Goal: Information Seeking & Learning: Learn about a topic

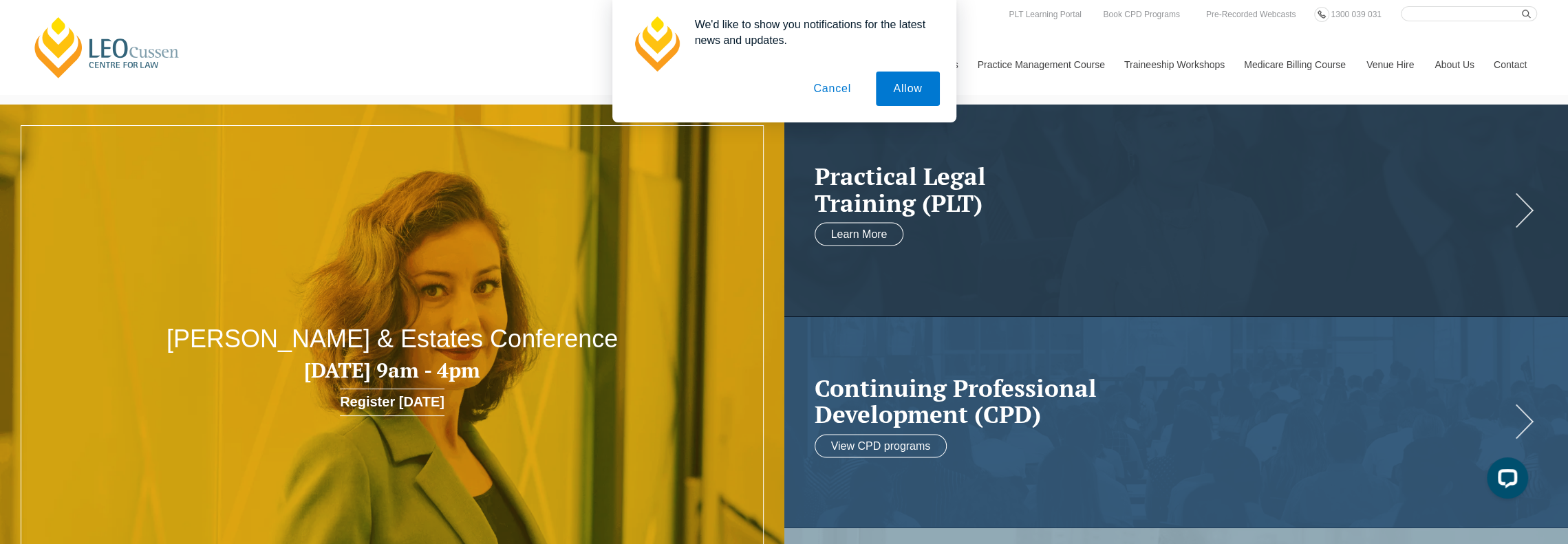
click at [827, 92] on button "Cancel" at bounding box center [832, 89] width 72 height 34
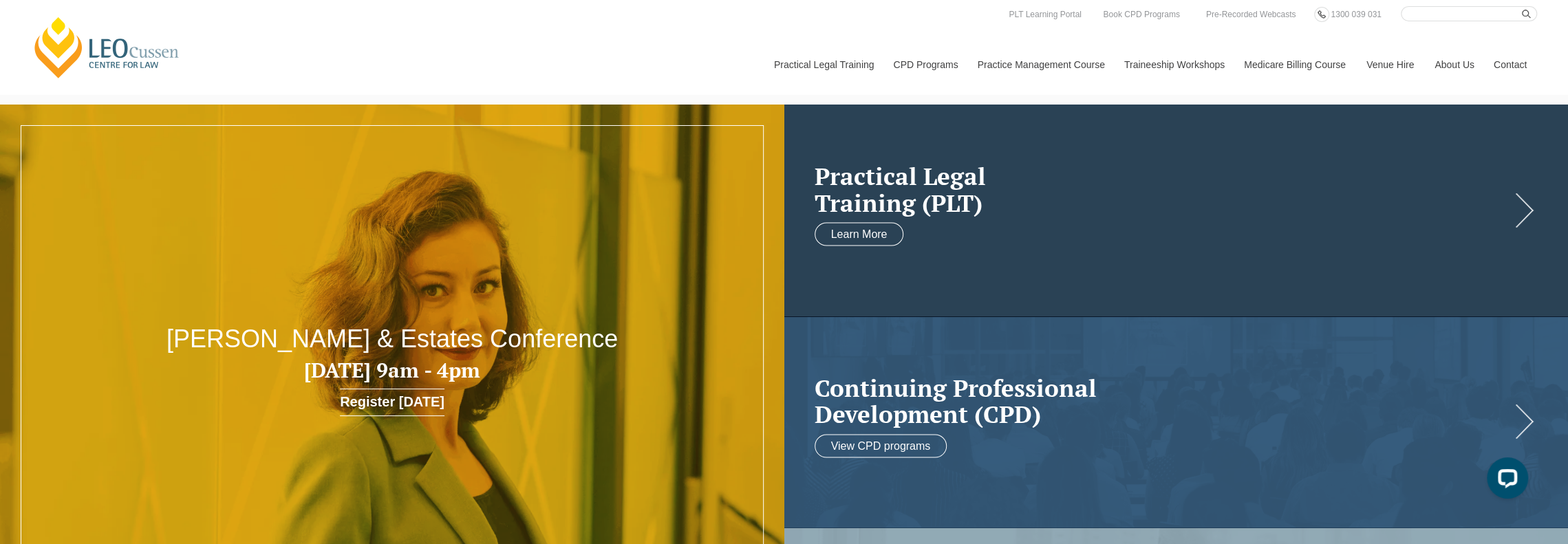
click at [863, 191] on h2 "Practical Legal Training (PLT)" at bounding box center [1163, 189] width 696 height 53
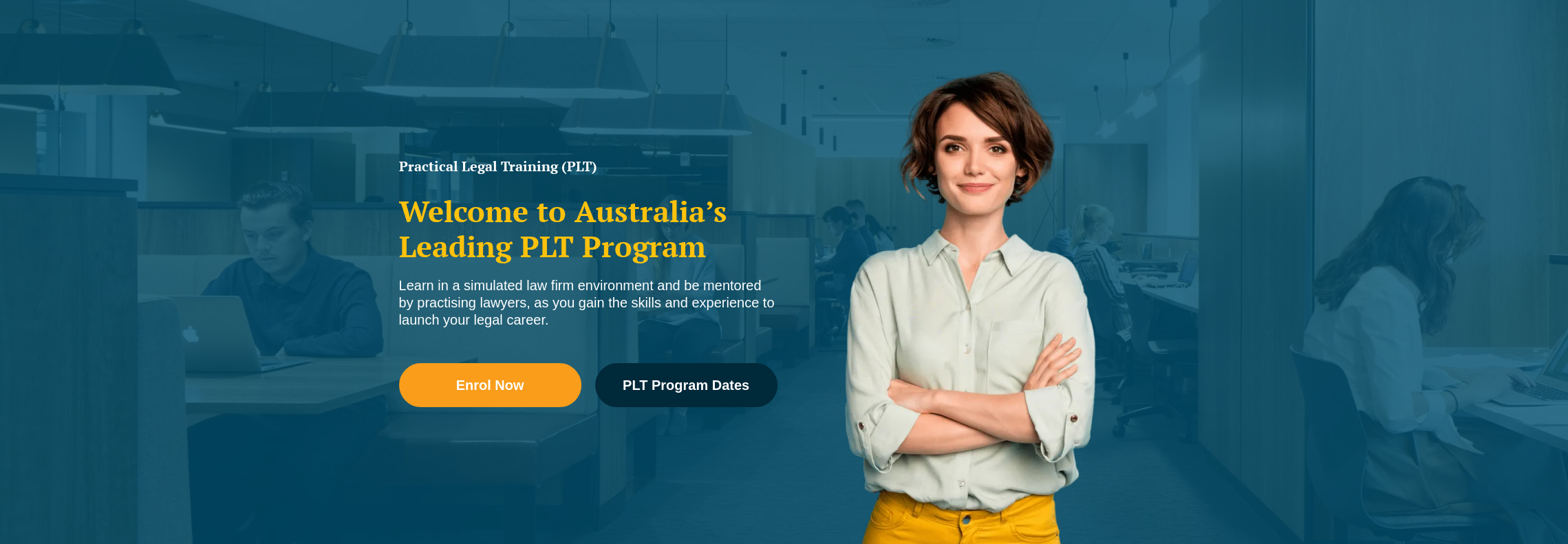
scroll to position [138, 0]
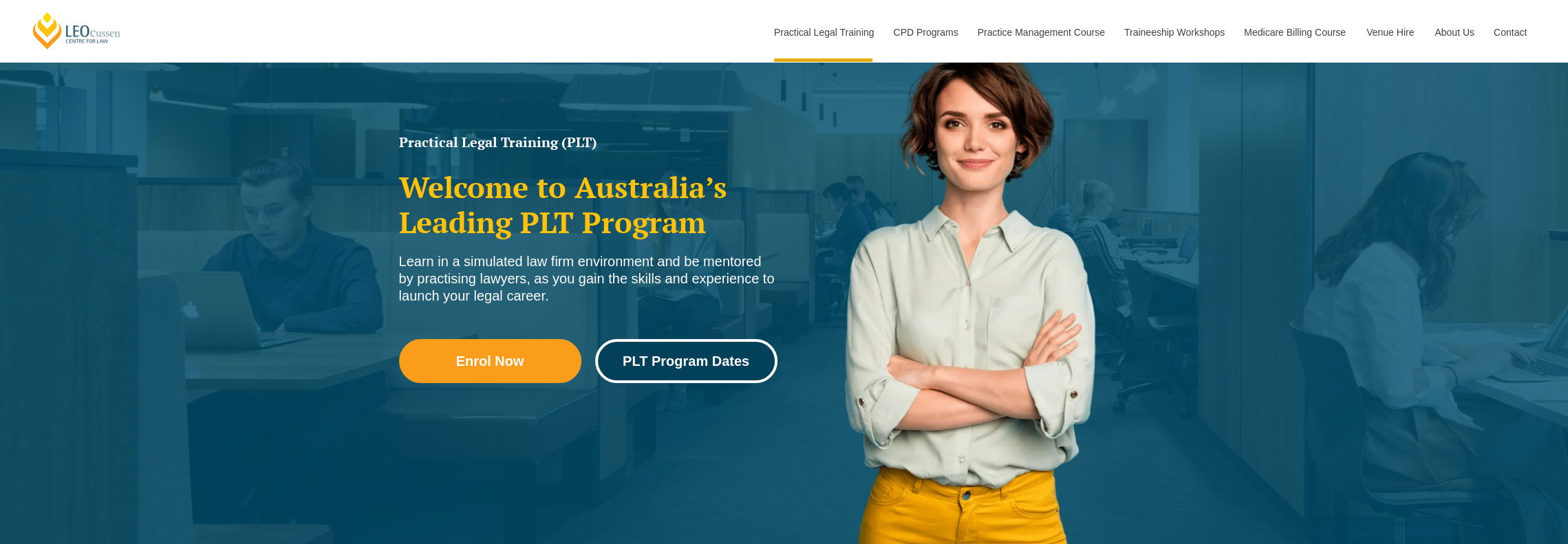
click at [719, 368] on link "PLT Program Dates" at bounding box center [686, 361] width 183 height 44
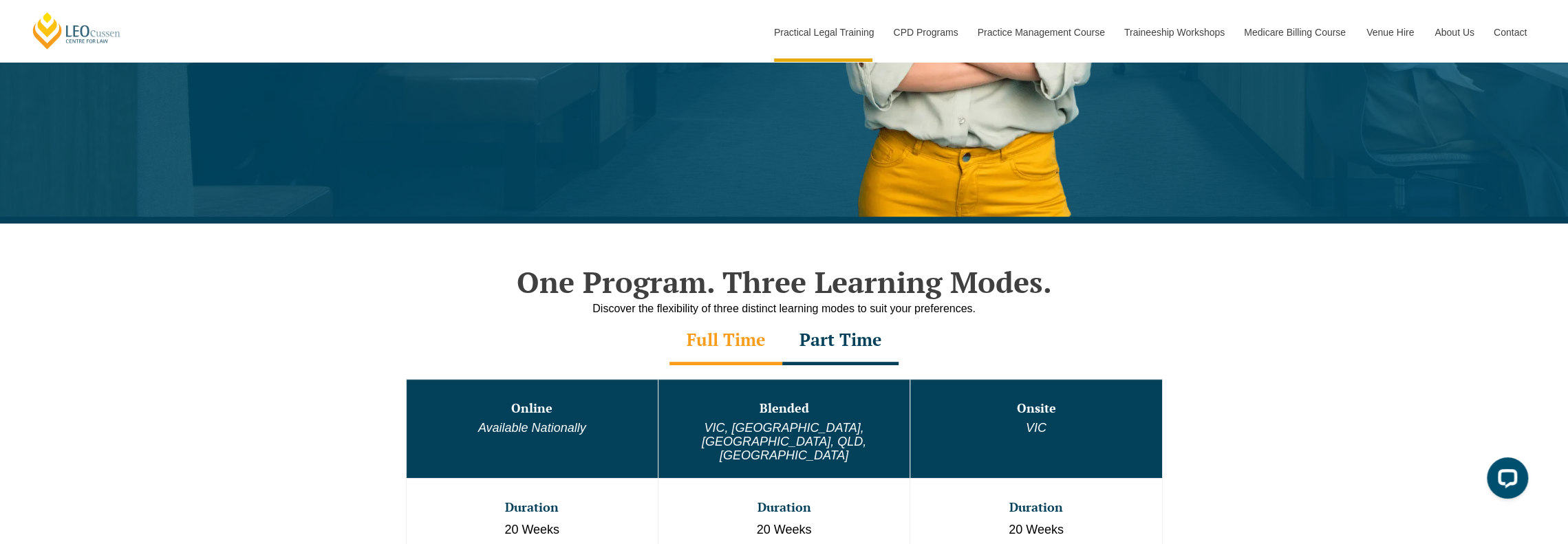
scroll to position [481, 0]
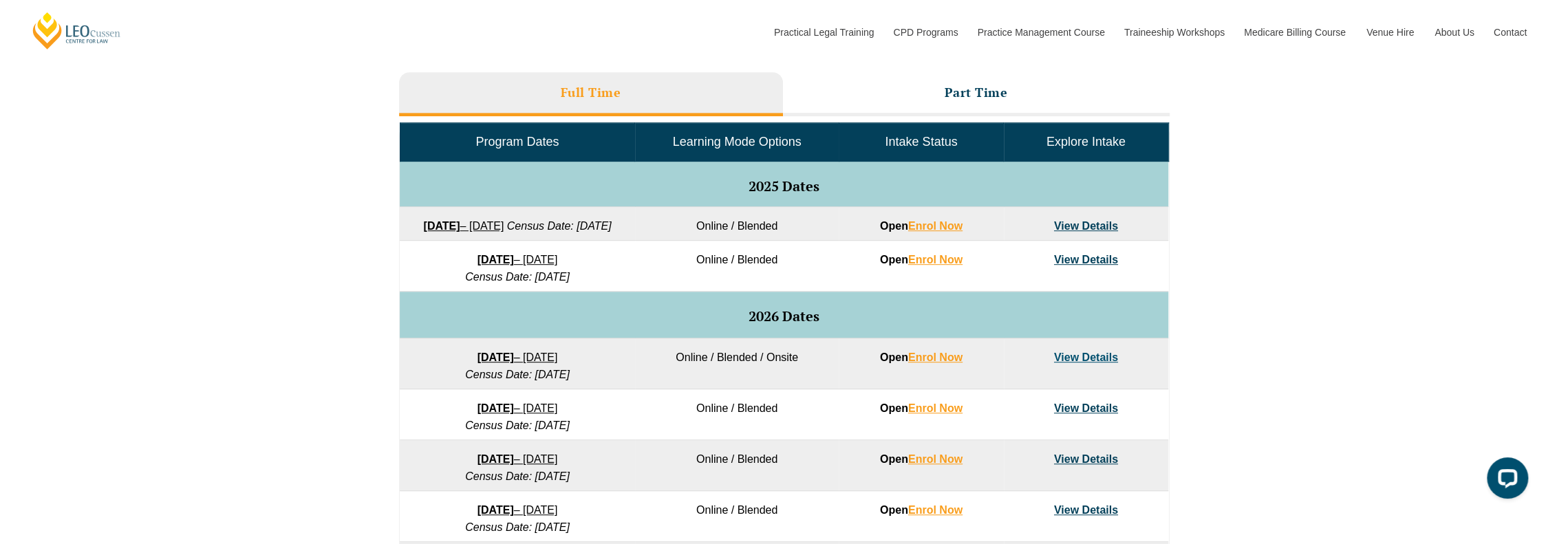
scroll to position [688, 0]
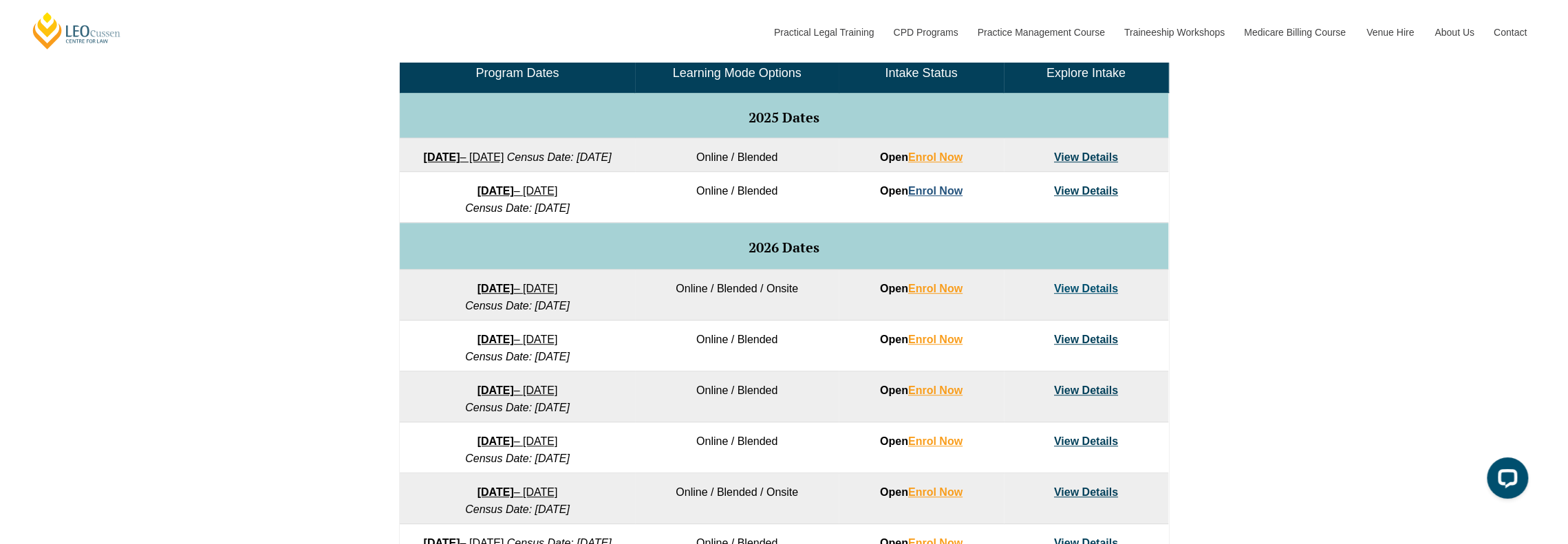
click at [947, 197] on link "Enrol Now" at bounding box center [935, 191] width 54 height 12
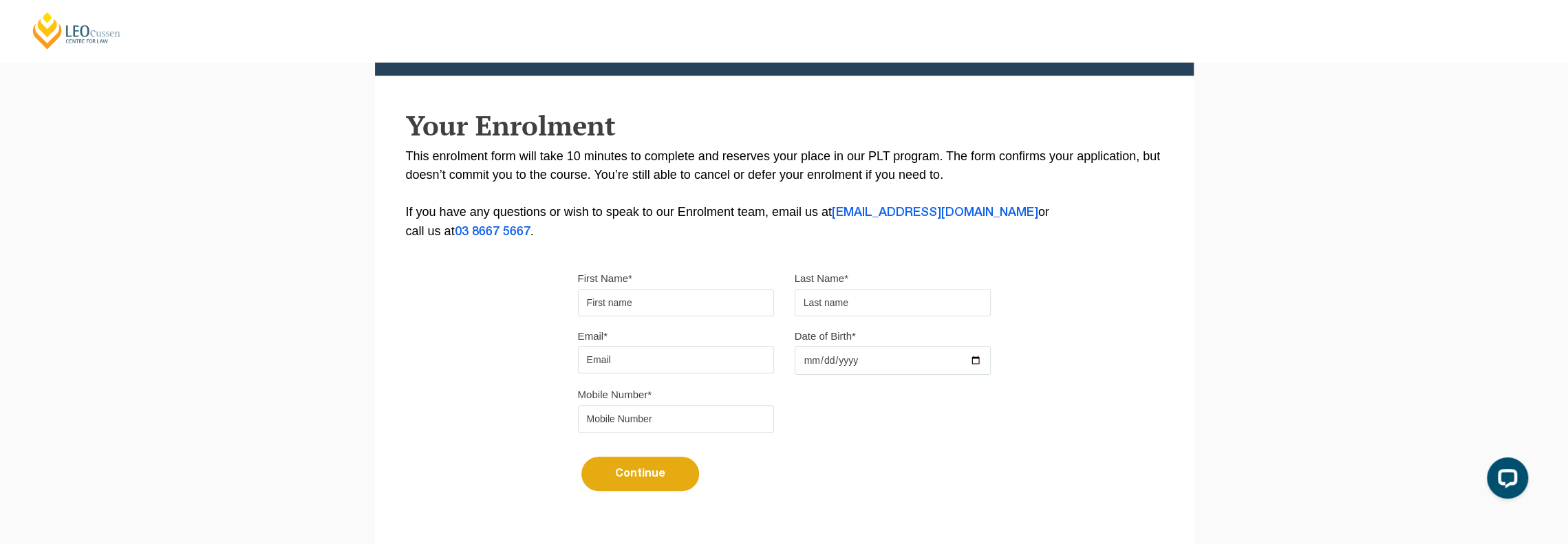
scroll to position [207, 0]
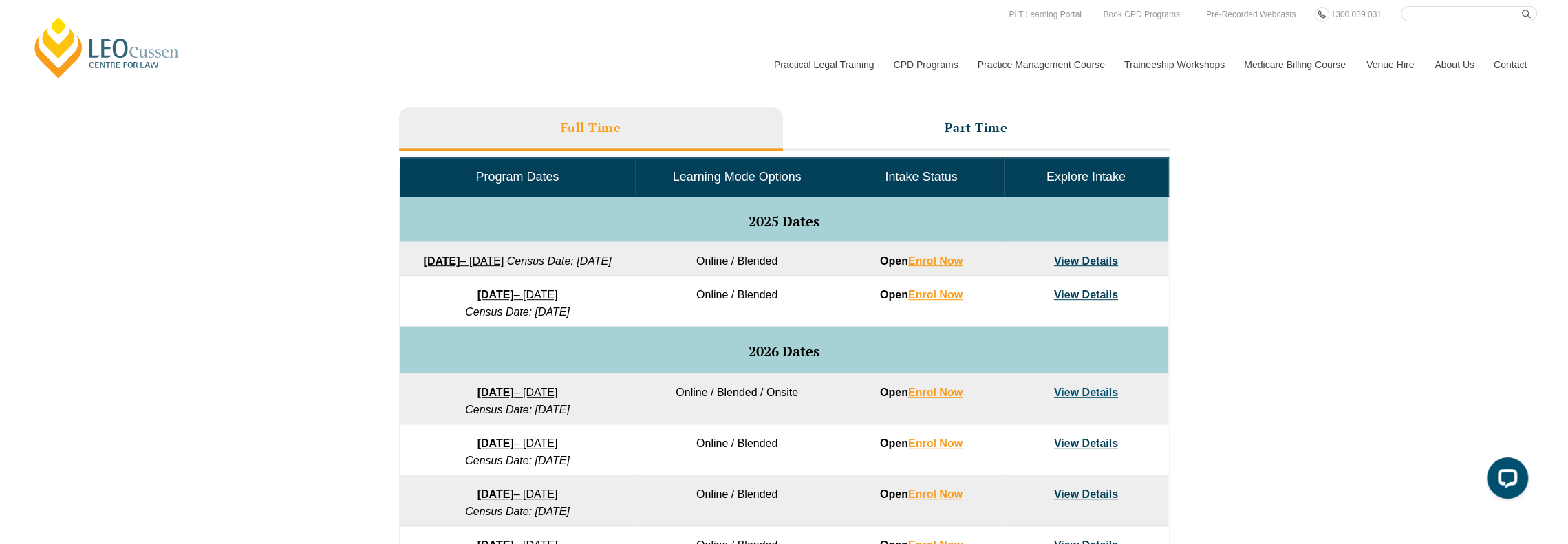
scroll to position [550, 0]
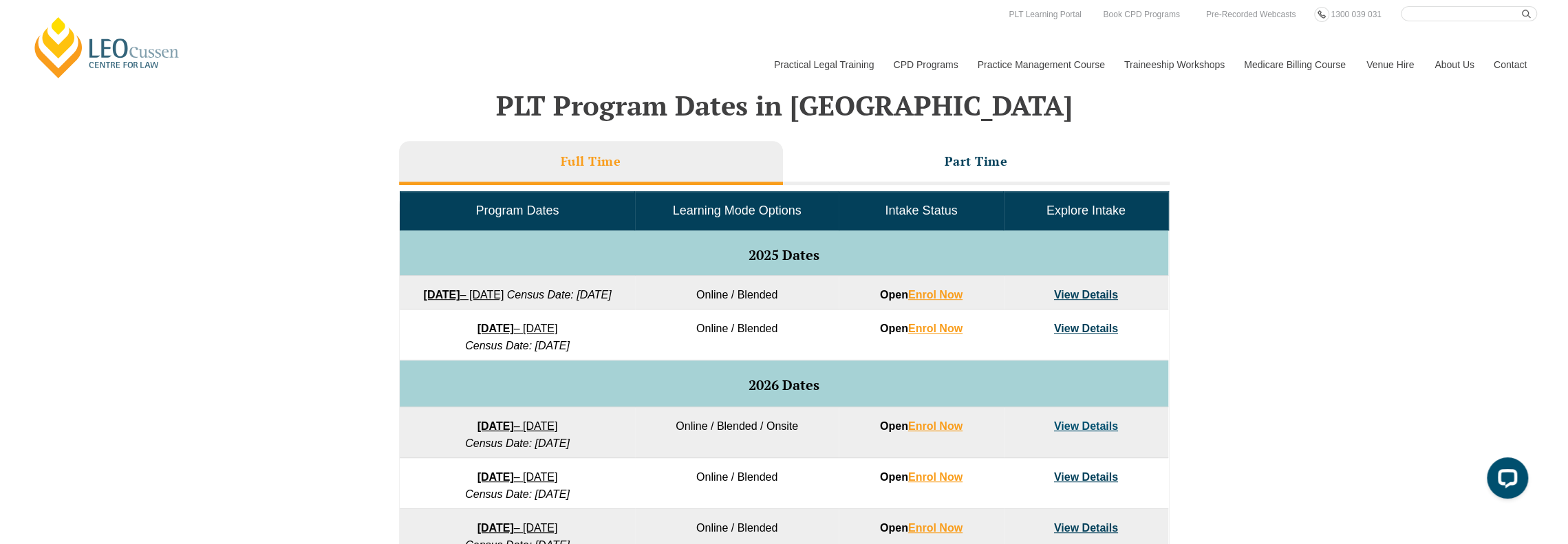
click at [1089, 334] on link "View Details" at bounding box center [1086, 328] width 64 height 12
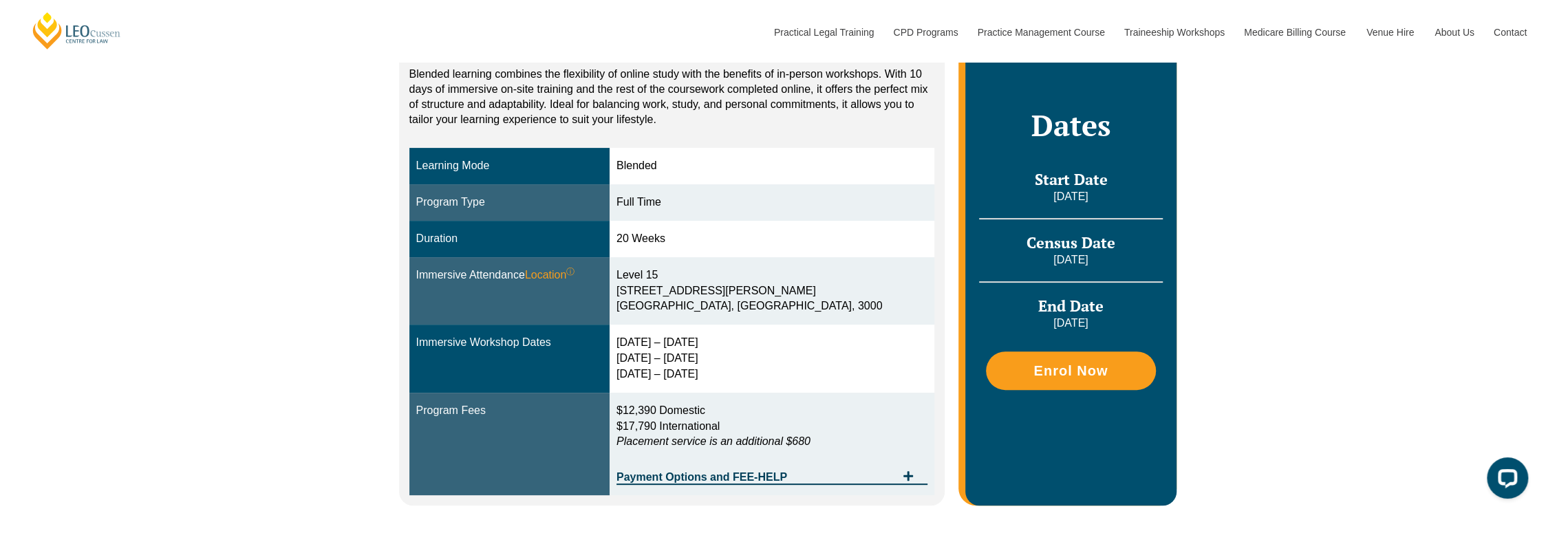
scroll to position [275, 0]
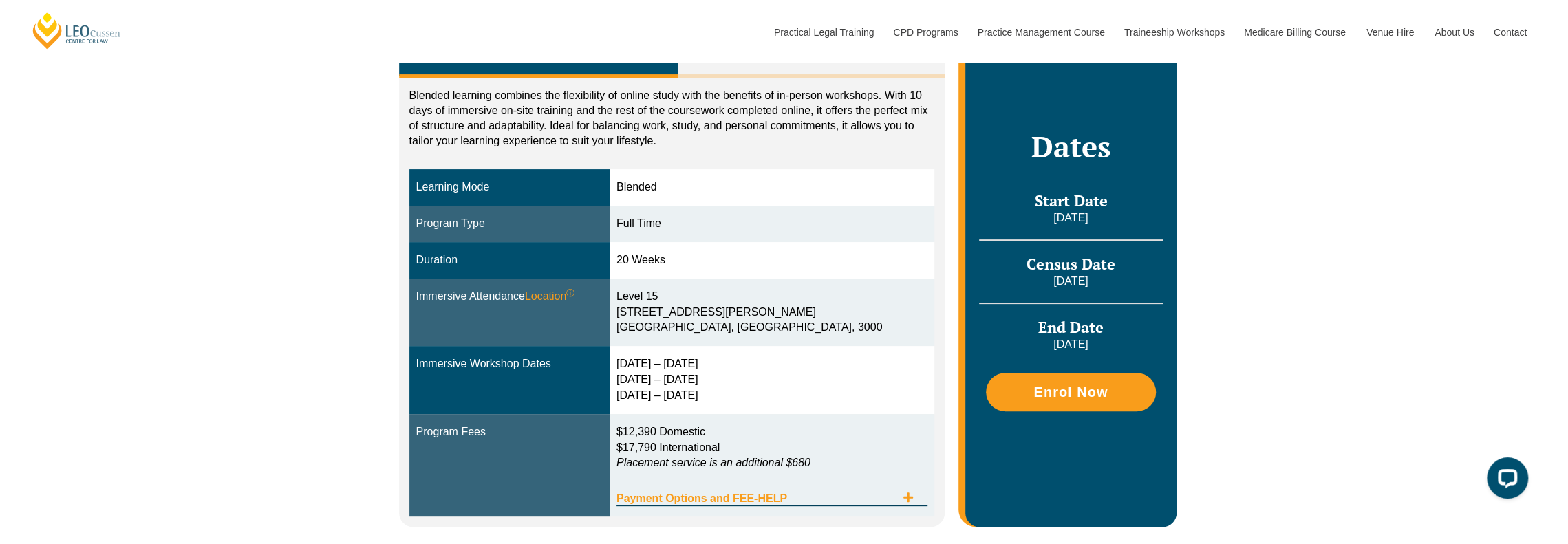
click at [779, 494] on span "Payment Options and FEE-HELP" at bounding box center [756, 498] width 280 height 11
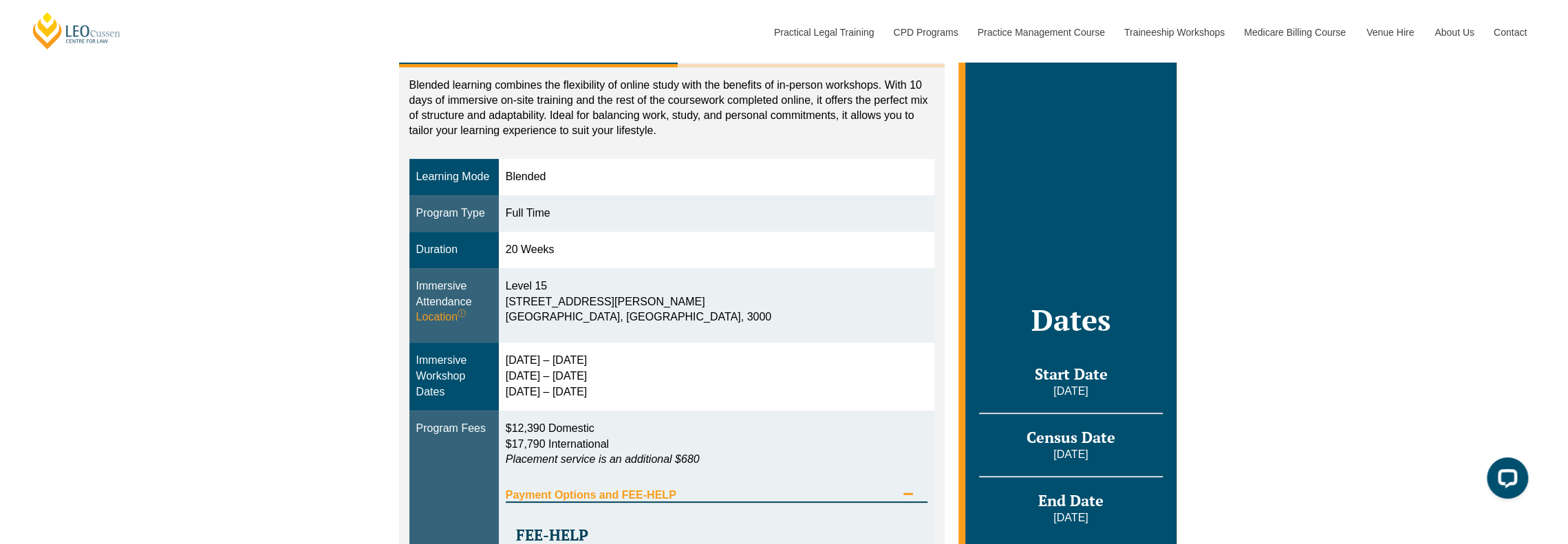
scroll to position [207, 0]
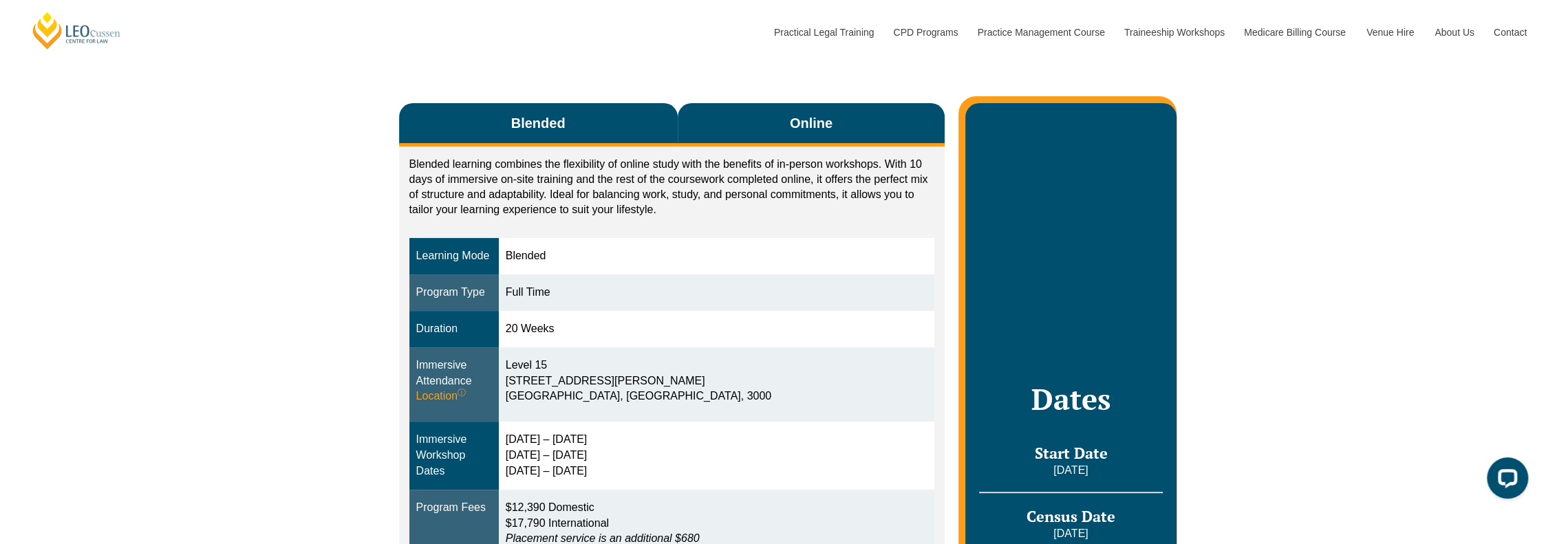
click at [828, 132] on span "Online" at bounding box center [811, 123] width 43 height 19
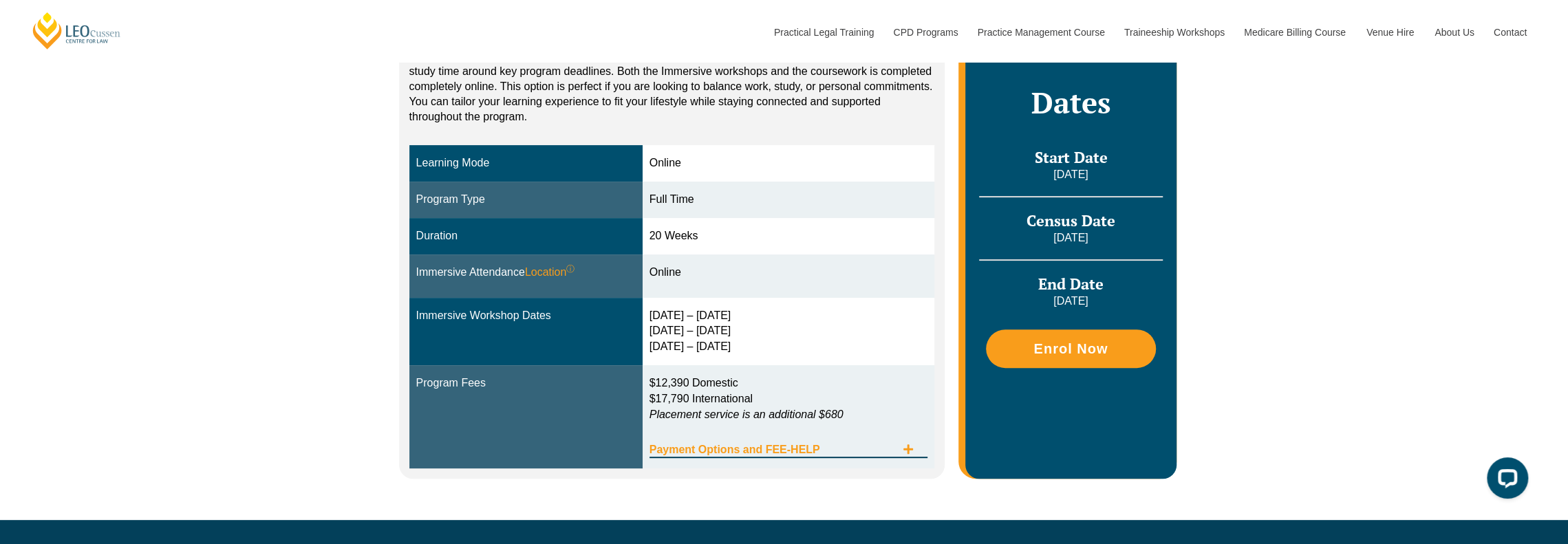
scroll to position [412, 0]
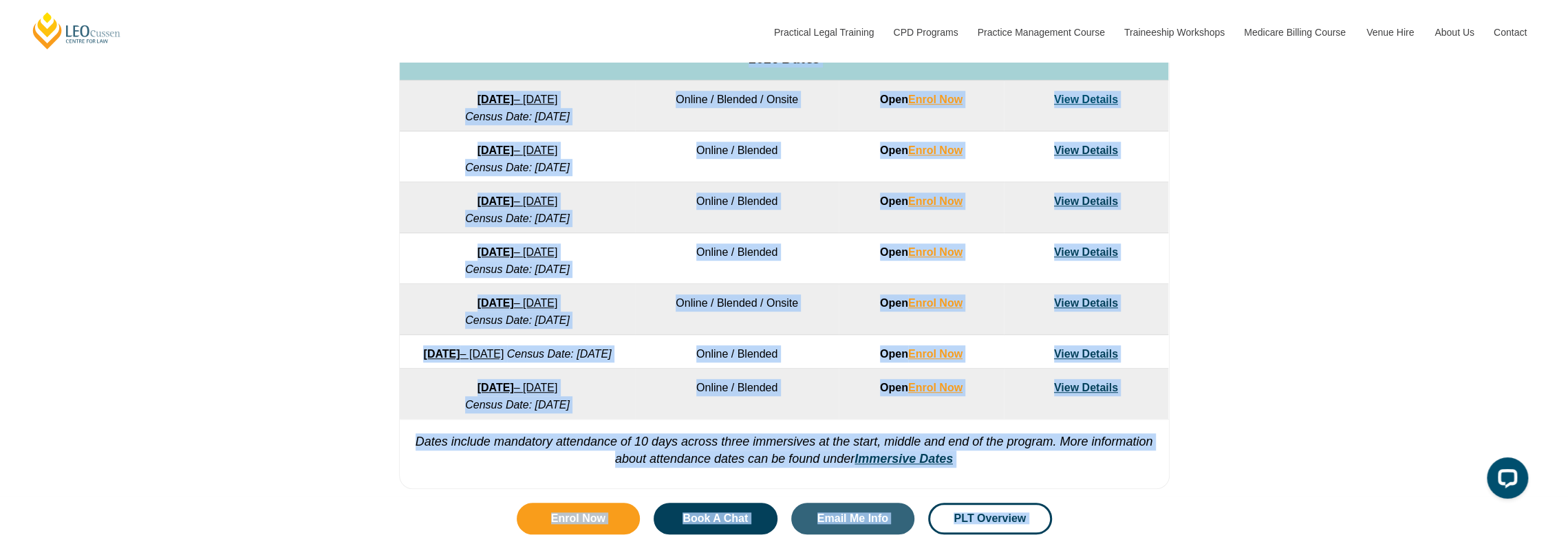
scroll to position [961, 0]
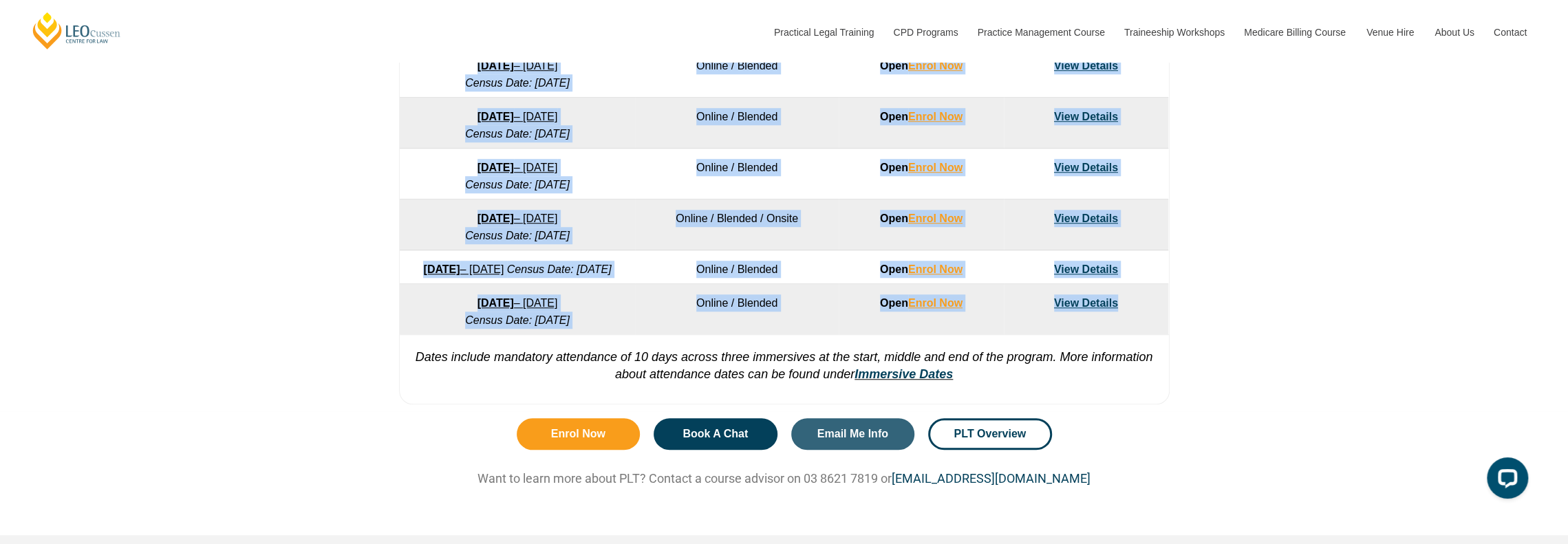
drag, startPoint x: 408, startPoint y: 153, endPoint x: 1144, endPoint y: 342, distance: 759.9
click at [1144, 334] on tbody "Program Dates Learning Mode Options Intake Status Explore Intake 2025 Dates 22 …" at bounding box center [783, 57] width 768 height 554
copy tbody "22 September 2025 – 20 February 2026 Census Date: 20 October 2025 Online / Blen…"
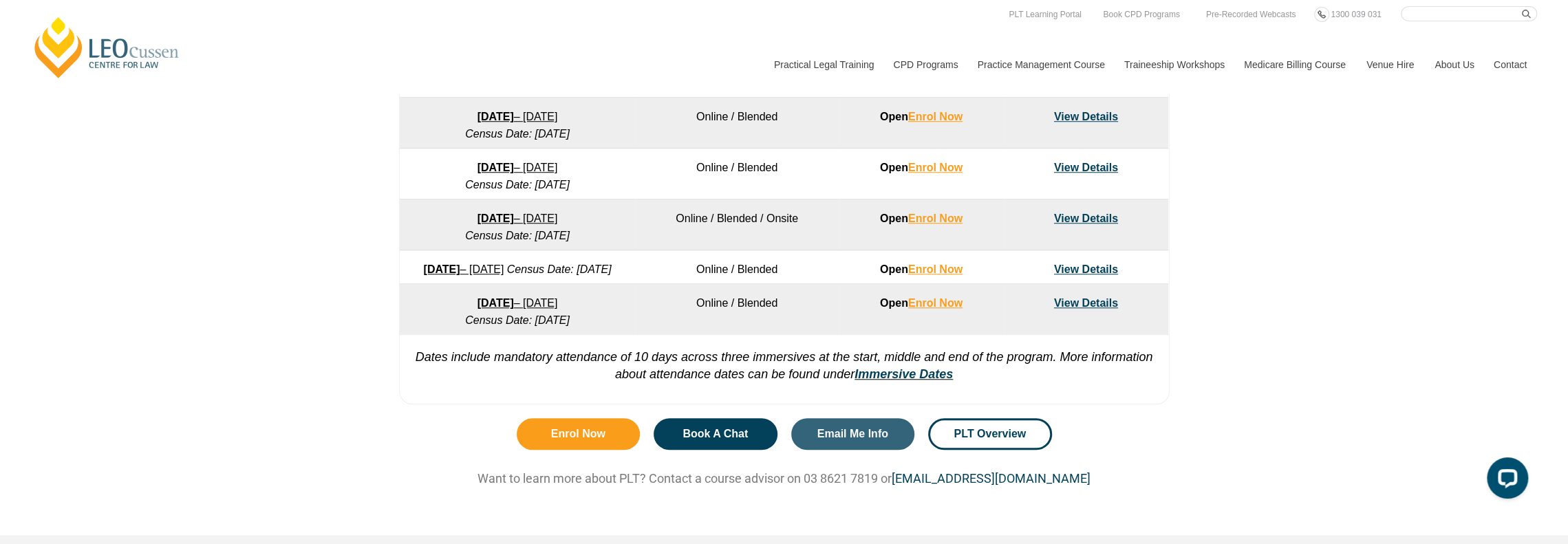
click at [1208, 339] on div "VIC ACT WA QLD SA NSW PLT Program Dates in Victoria Full Time Part Time Program…" at bounding box center [784, 12] width 1568 height 798
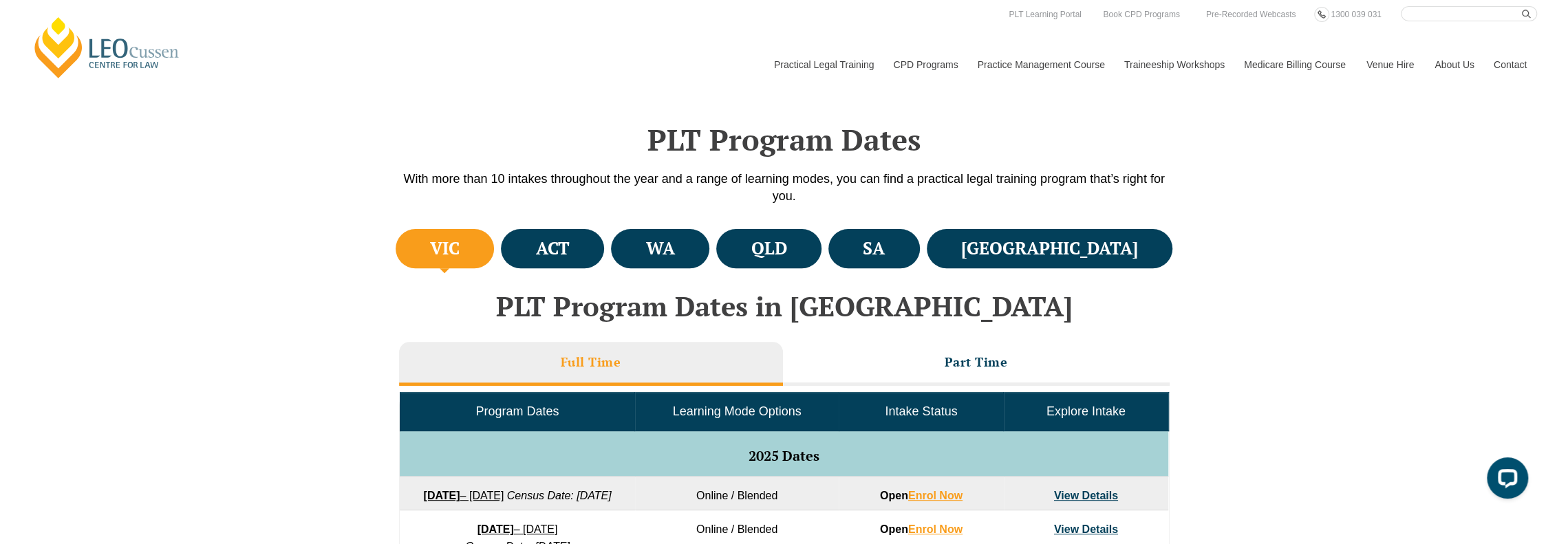
scroll to position [273, 0]
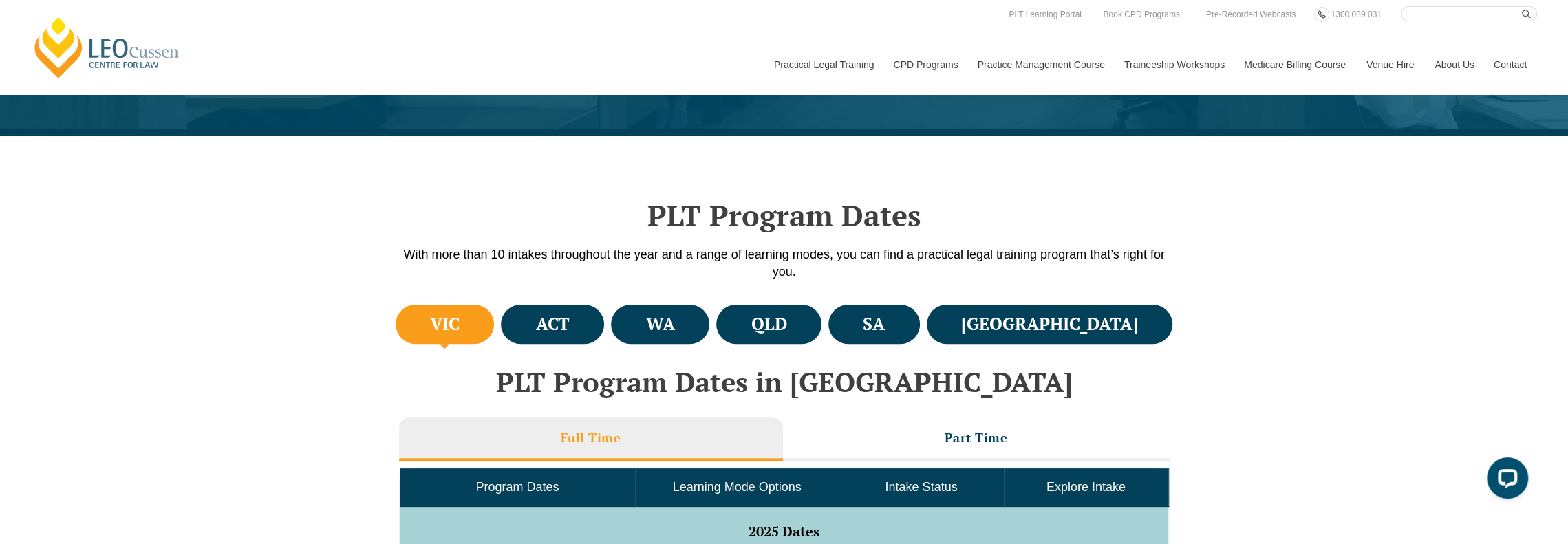
click at [1502, 70] on link "Contact" at bounding box center [1510, 64] width 54 height 59
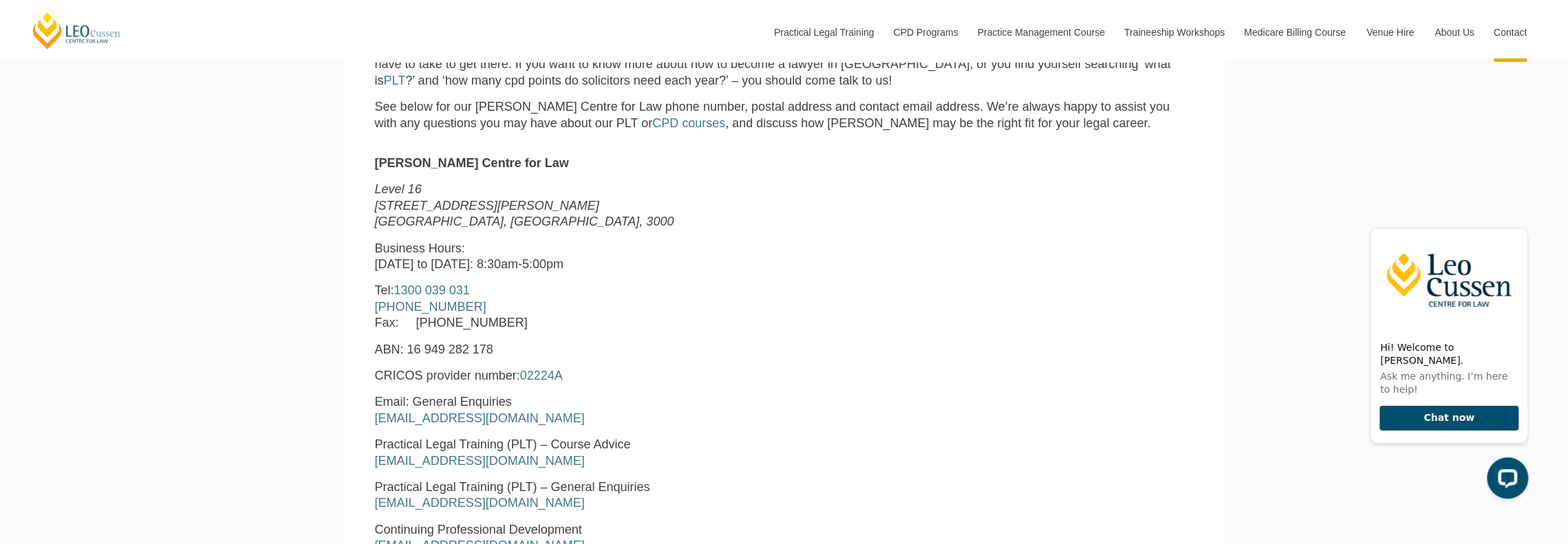
scroll to position [688, 0]
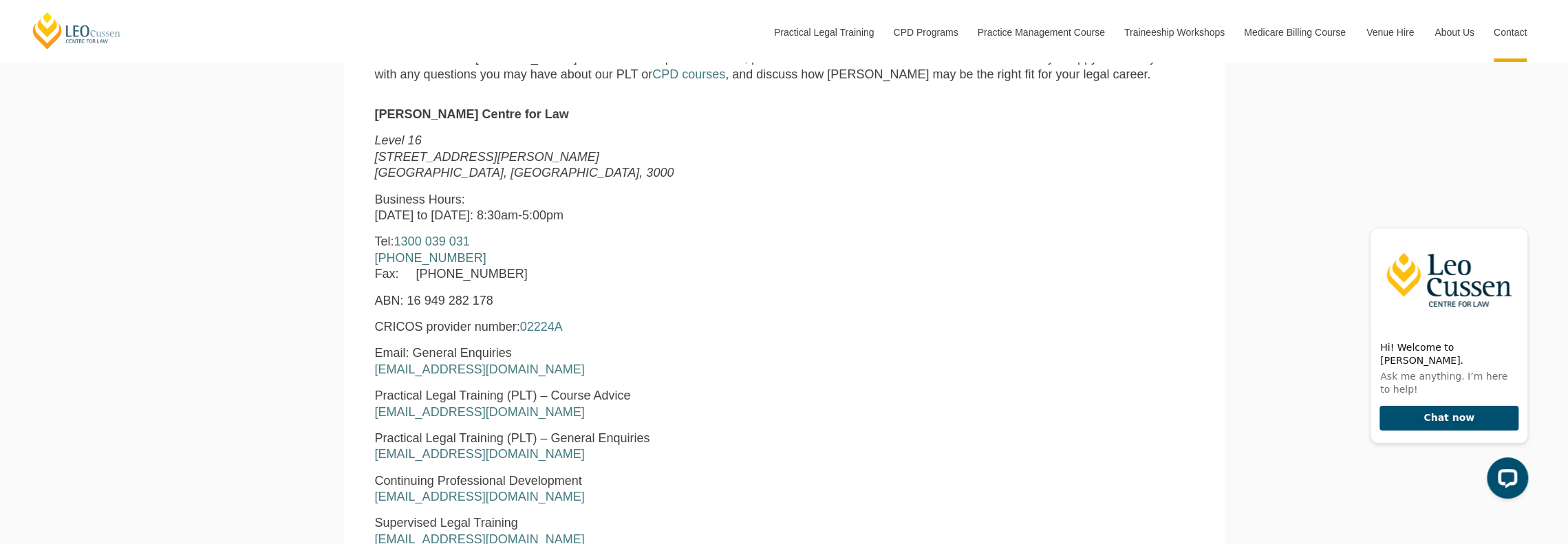
click at [284, 432] on div "Leo Cussen Centre for Law Search here Practical Legal Training Our Practical Le…" at bounding box center [784, 508] width 1568 height 2393
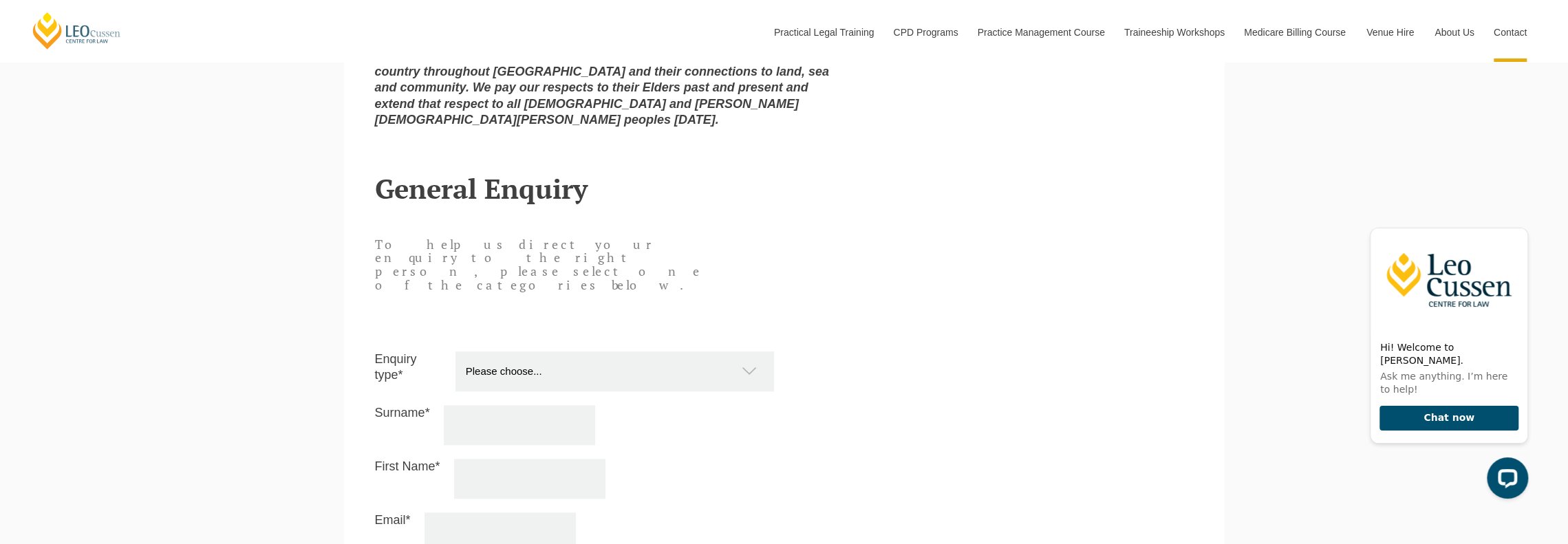
scroll to position [1238, 0]
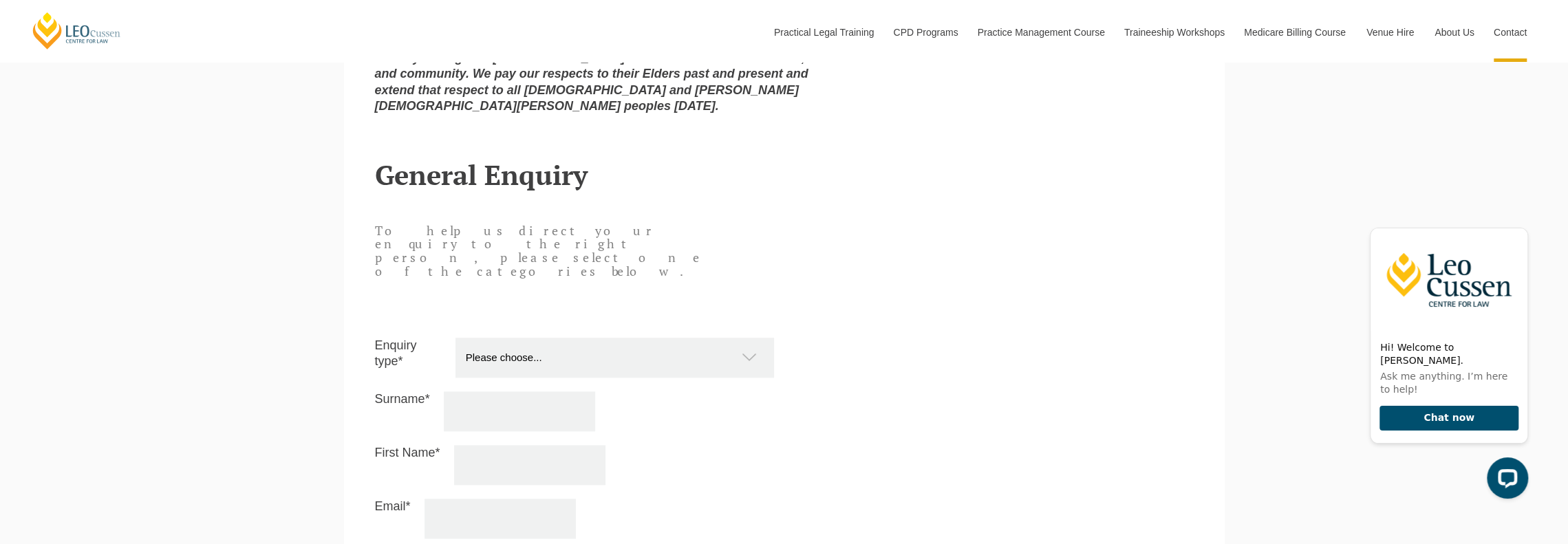
click at [547, 337] on select "Please choose... Practical Training Course (Onsite and Online) Supervised Legal…" at bounding box center [621, 357] width 333 height 40
